Goal: Communication & Community: Answer question/provide support

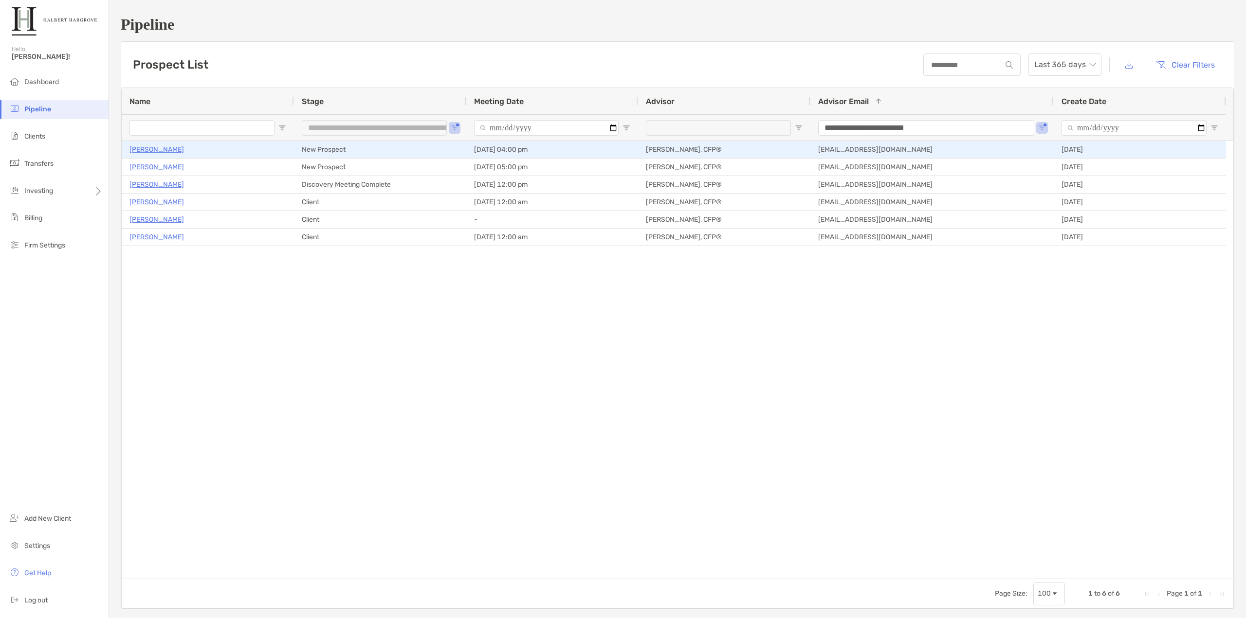
click at [167, 151] on p "[PERSON_NAME]" at bounding box center [156, 150] width 54 height 12
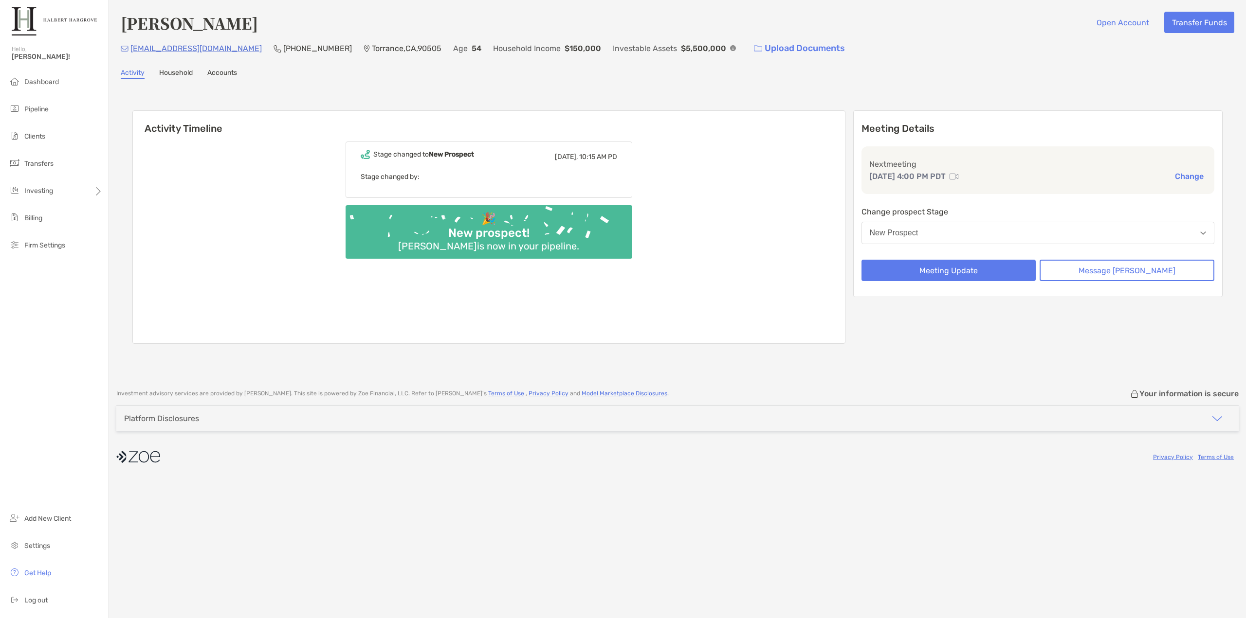
drag, startPoint x: 249, startPoint y: 22, endPoint x: 120, endPoint y: 25, distance: 129.0
click at [120, 25] on div "Jennifer Morais Open Account Transfer Funds jennifer4qc@hotmail.com (310) 529-9…" at bounding box center [677, 190] width 1137 height 380
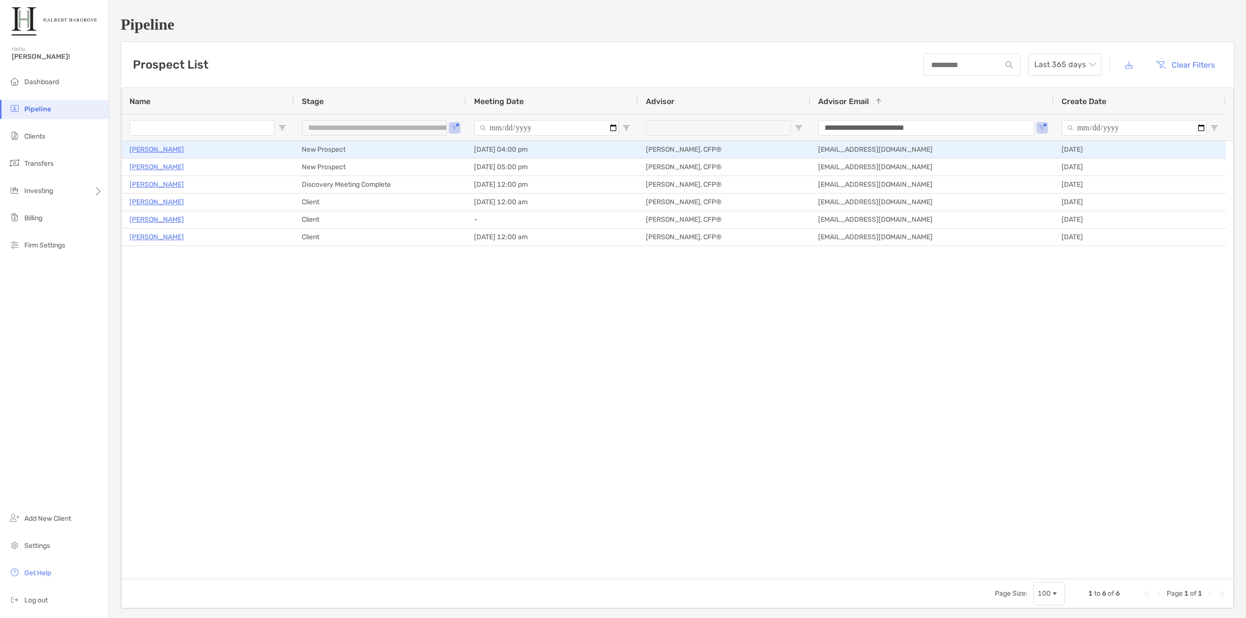
click at [165, 148] on p "[PERSON_NAME]" at bounding box center [156, 150] width 54 height 12
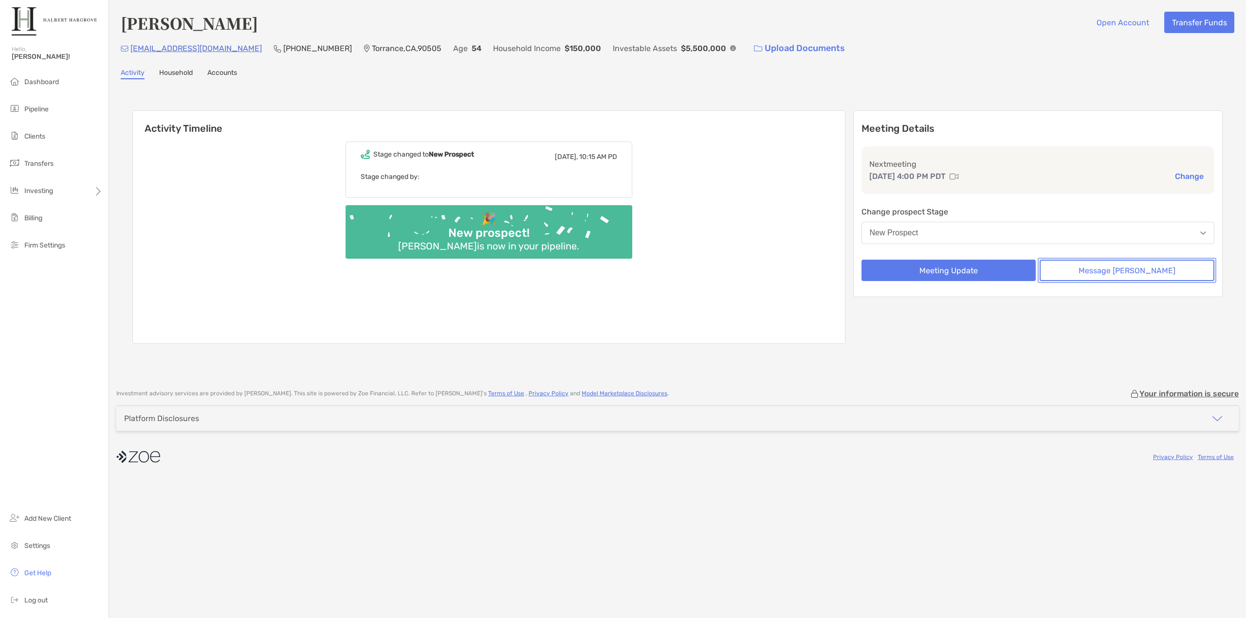
click at [1165, 272] on button "Message [PERSON_NAME]" at bounding box center [1126, 270] width 175 height 21
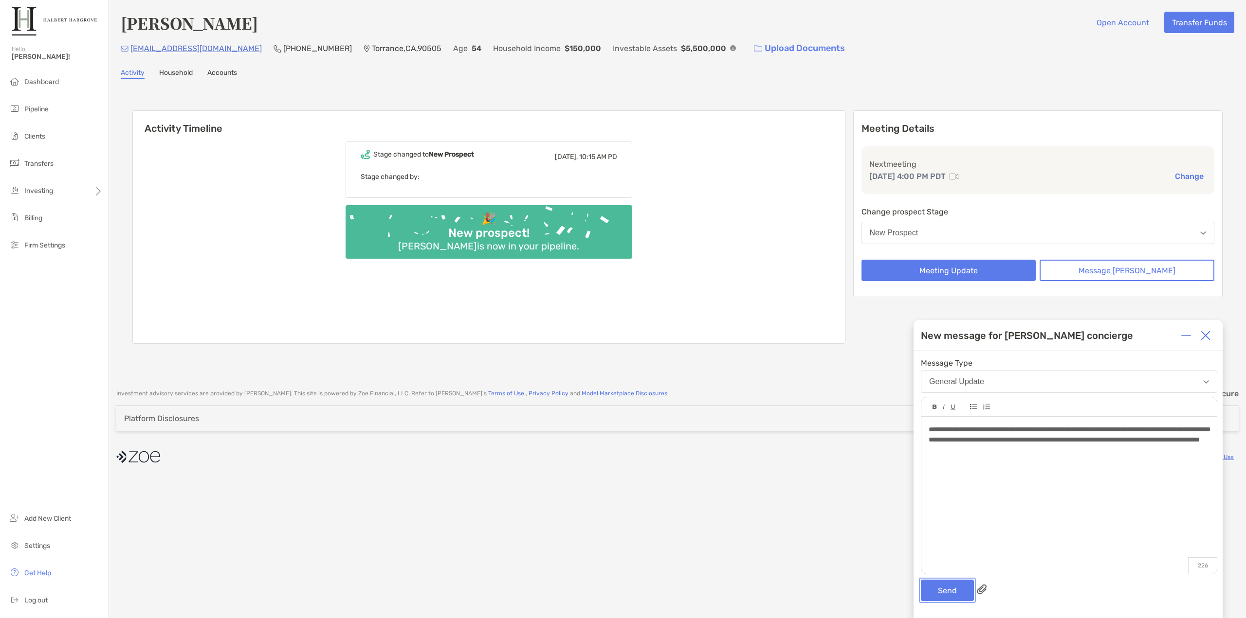
click at [949, 594] on button "Send" at bounding box center [947, 590] width 53 height 21
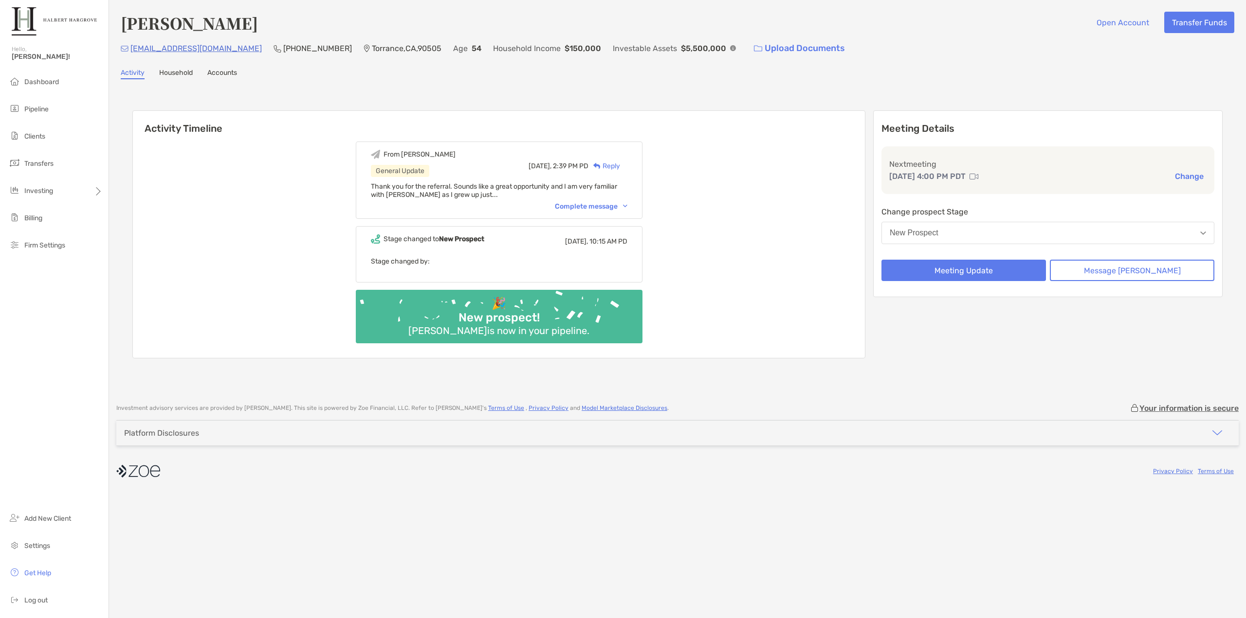
click at [857, 203] on div "From [PERSON_NAME] General Update [DATE], 2:39 PM PD Reply Thank you for the re…" at bounding box center [499, 246] width 732 height 224
click at [598, 214] on div "From [PERSON_NAME] General Update [DATE], 2:39 PM PD Reply Thank you for the re…" at bounding box center [499, 180] width 287 height 77
click at [601, 210] on div "Complete message" at bounding box center [591, 206] width 73 height 8
